Goal: Information Seeking & Learning: Learn about a topic

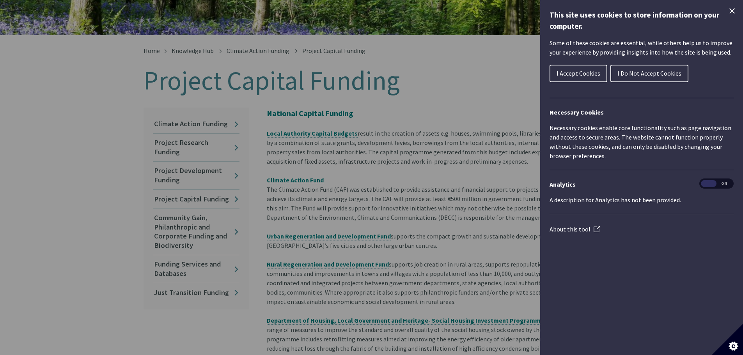
scroll to position [127, 0]
click at [734, 8] on icon "Close Cookie Control" at bounding box center [732, 10] width 9 height 9
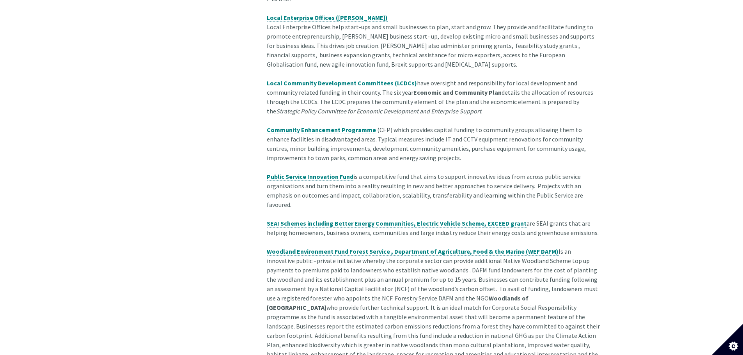
scroll to position [517, 0]
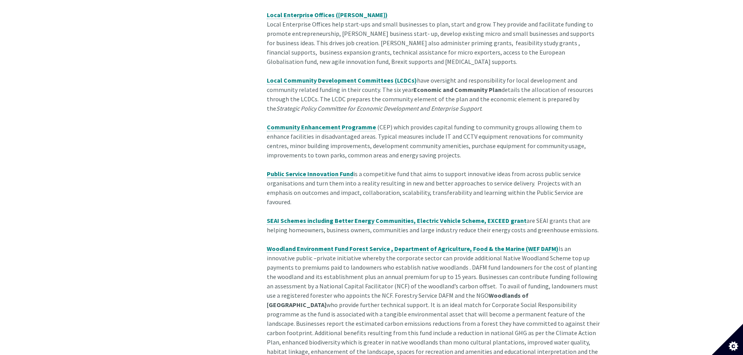
click at [332, 170] on strong "Public Service Innovation Fund" at bounding box center [310, 174] width 87 height 8
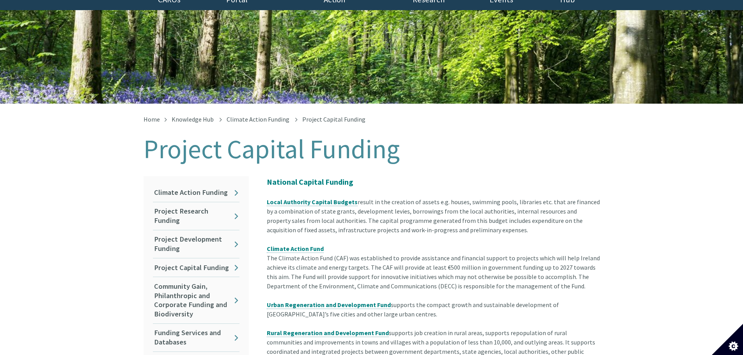
scroll to position [156, 0]
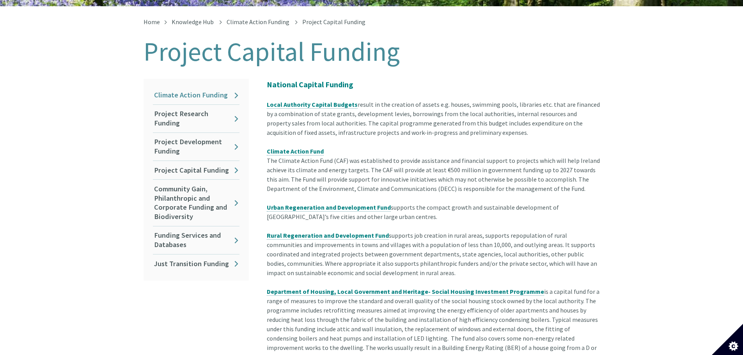
click at [202, 87] on link "Climate Action Funding" at bounding box center [196, 95] width 87 height 18
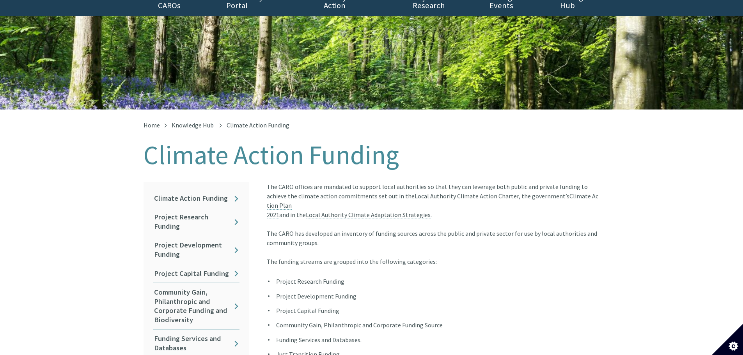
scroll to position [117, 0]
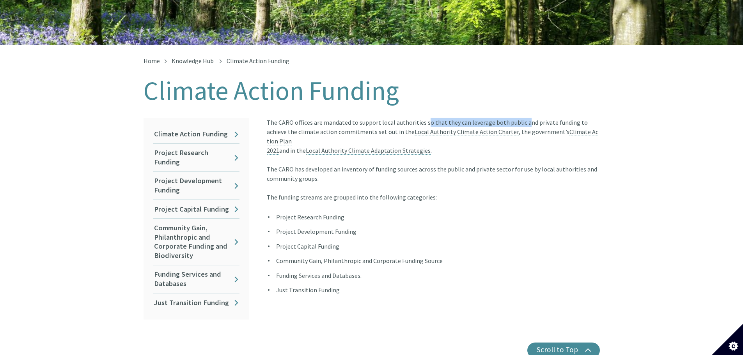
drag, startPoint x: 427, startPoint y: 111, endPoint x: 450, endPoint y: 114, distance: 23.3
click at [450, 118] on article "The CARO offices are mandated to support local authorities so that they can lev…" at bounding box center [430, 221] width 339 height 206
drag, startPoint x: 456, startPoint y: 140, endPoint x: 490, endPoint y: 133, distance: 34.4
click at [460, 138] on article "The CARO offices are mandated to support local authorities so that they can lev…" at bounding box center [430, 221] width 339 height 206
click at [178, 144] on link "Project Research Funding" at bounding box center [196, 158] width 87 height 28
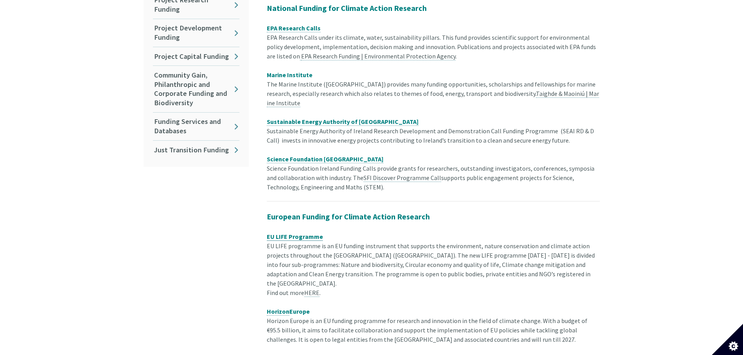
scroll to position [273, 0]
